Goal: Information Seeking & Learning: Learn about a topic

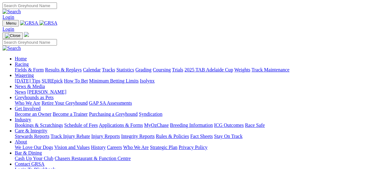
click at [30, 67] on link "Fields & Form" at bounding box center [29, 69] width 29 height 5
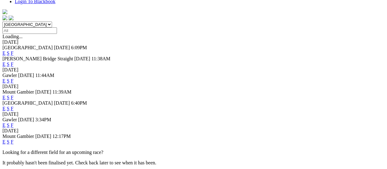
scroll to position [185, 0]
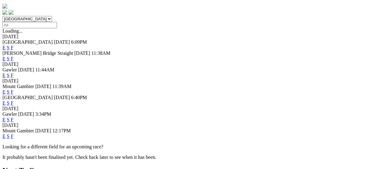
click at [14, 117] on link "F" at bounding box center [12, 119] width 3 height 5
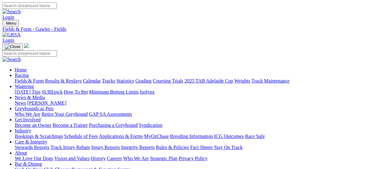
click at [67, 78] on link "Results & Replays" at bounding box center [63, 80] width 37 height 5
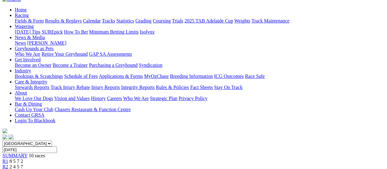
scroll to position [62, 0]
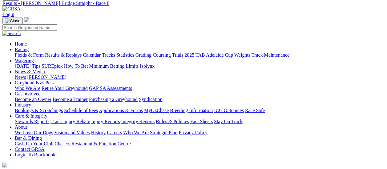
scroll to position [62, 0]
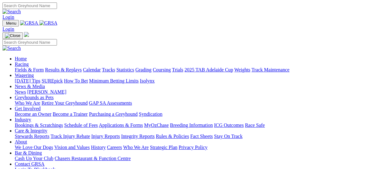
click at [155, 134] on link "Integrity Reports" at bounding box center [138, 136] width 34 height 5
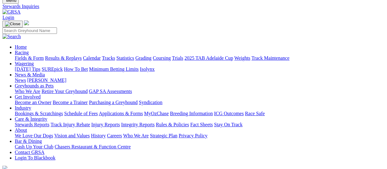
scroll to position [31, 0]
